Goal: Find specific page/section

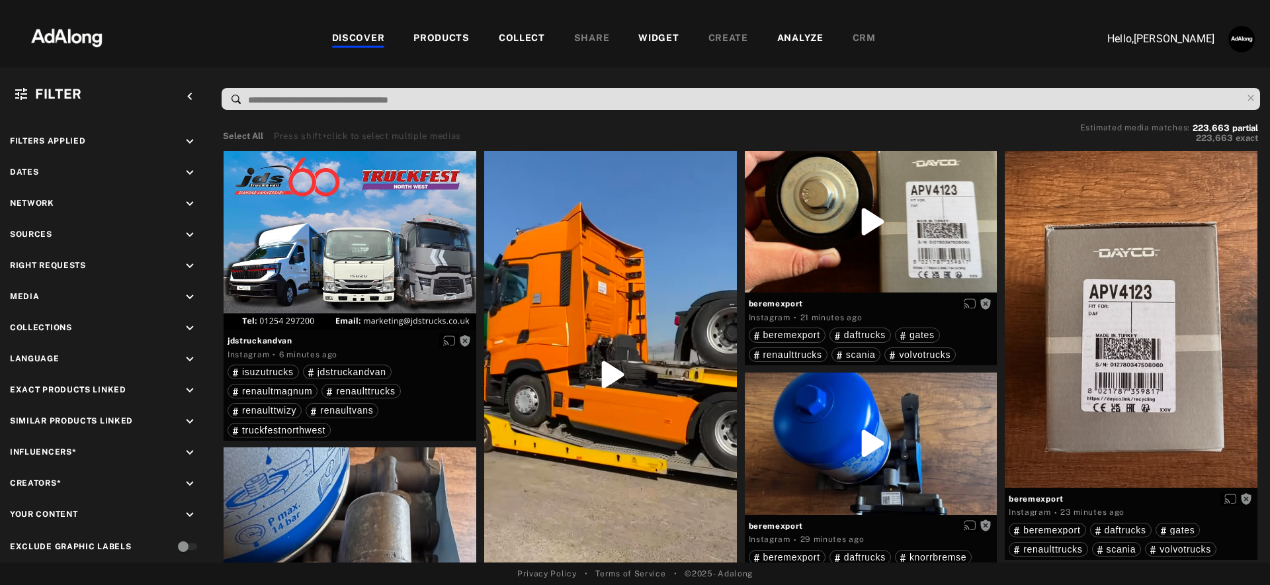
click at [435, 36] on div "PRODUCTS" at bounding box center [441, 39] width 56 height 16
